Goal: Check status

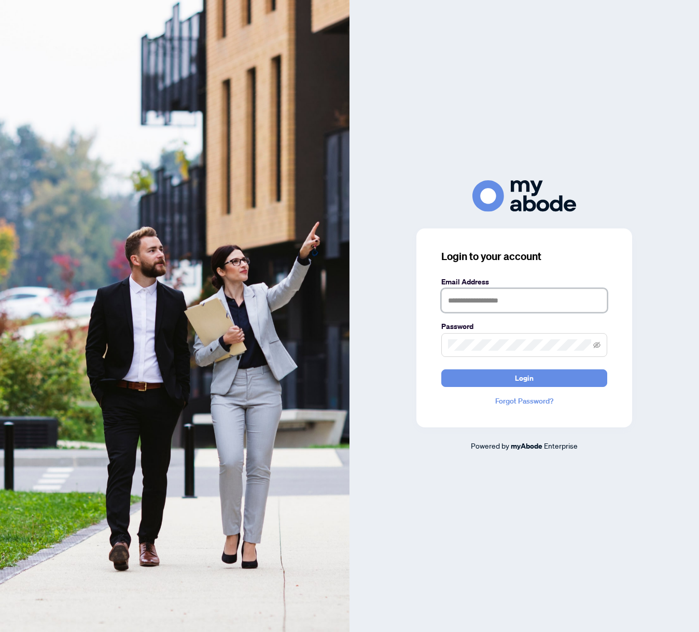
type input "**********"
click at [523, 379] on span "Login" at bounding box center [524, 378] width 19 height 17
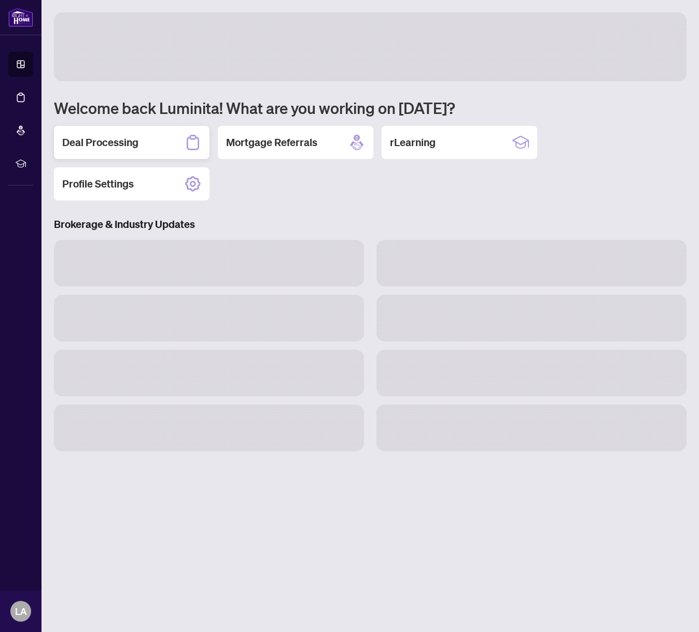
click at [92, 146] on h2 "Deal Processing" at bounding box center [100, 142] width 76 height 15
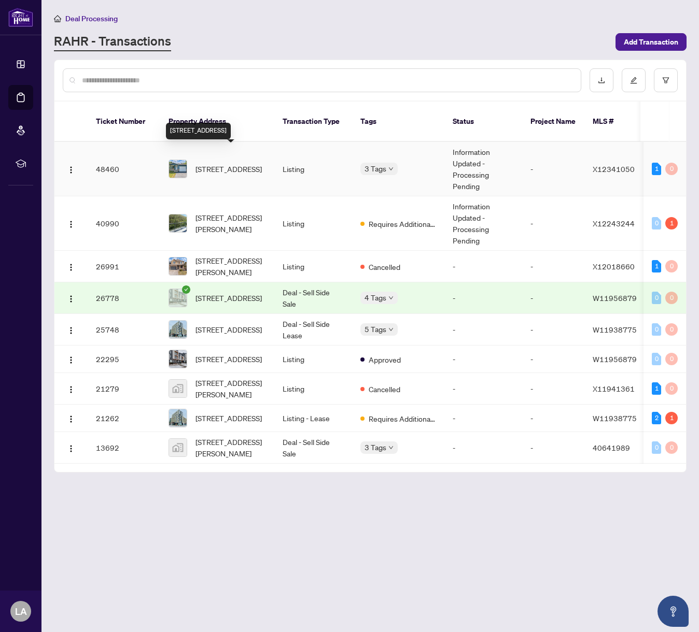
click at [223, 163] on span "[STREET_ADDRESS]" at bounding box center [228, 168] width 66 height 11
